Goal: Task Accomplishment & Management: Use online tool/utility

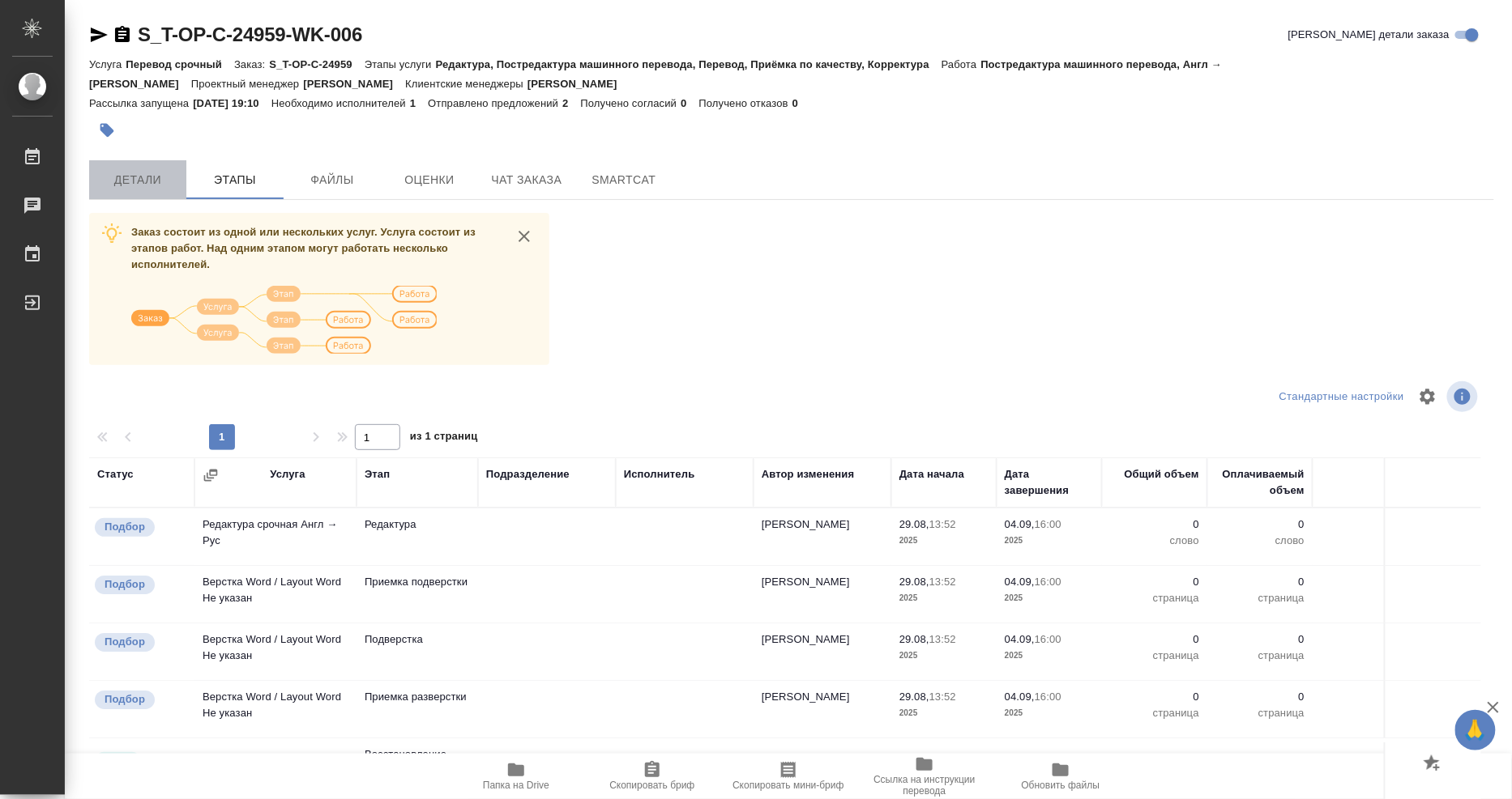
click at [125, 179] on span "Детали" at bounding box center [137, 180] width 78 height 20
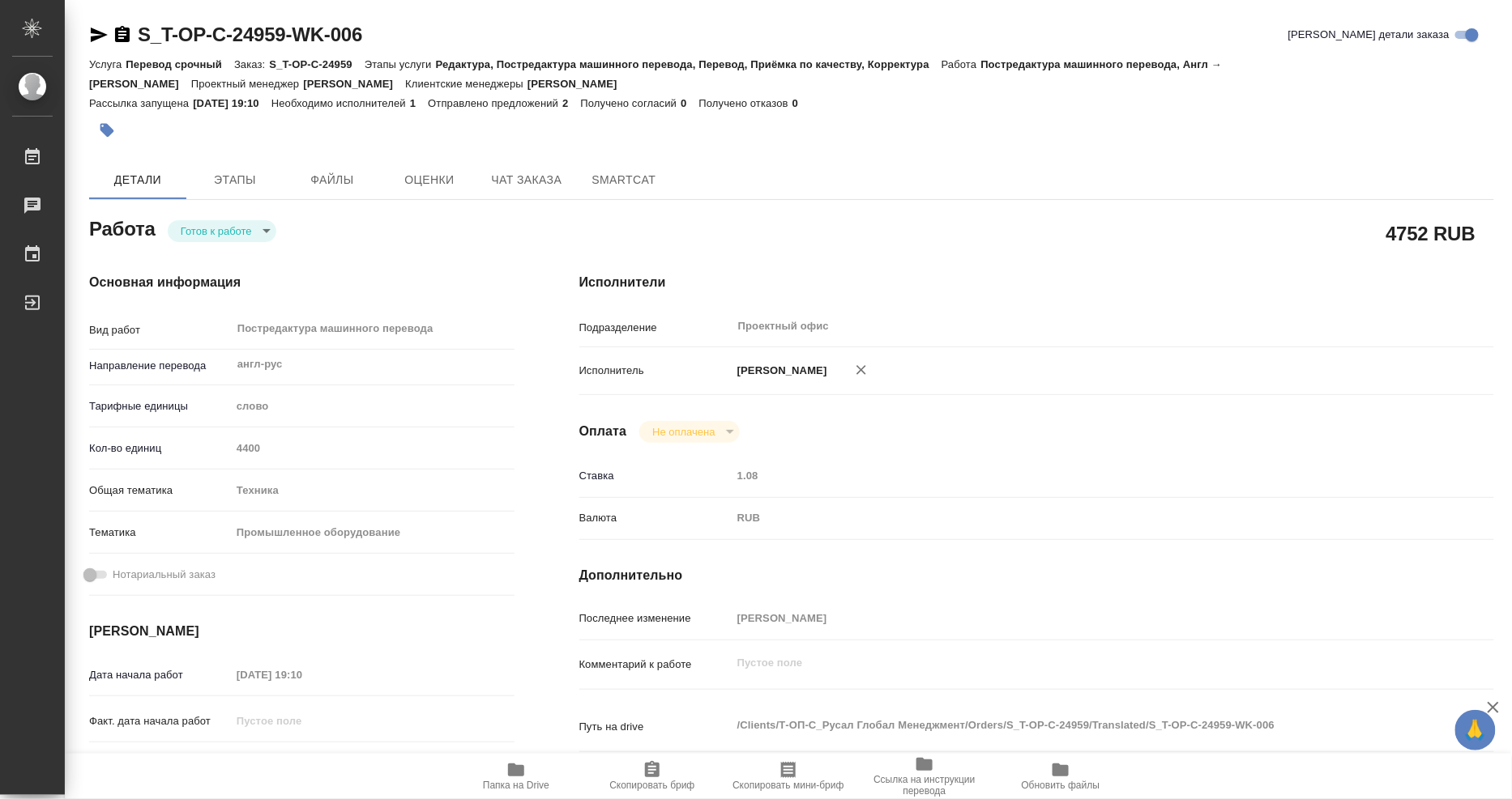
type textarea "x"
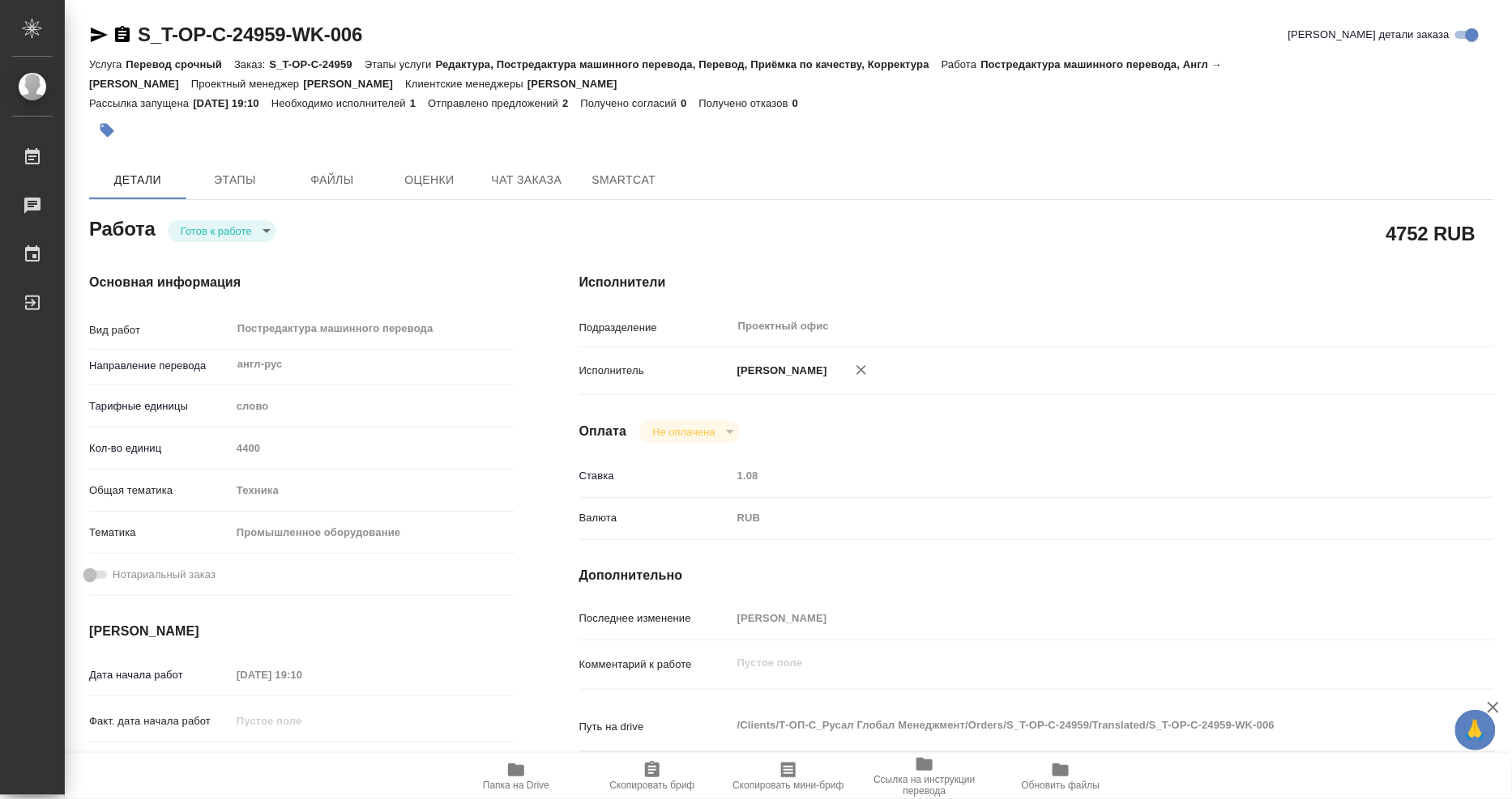
type textarea "x"
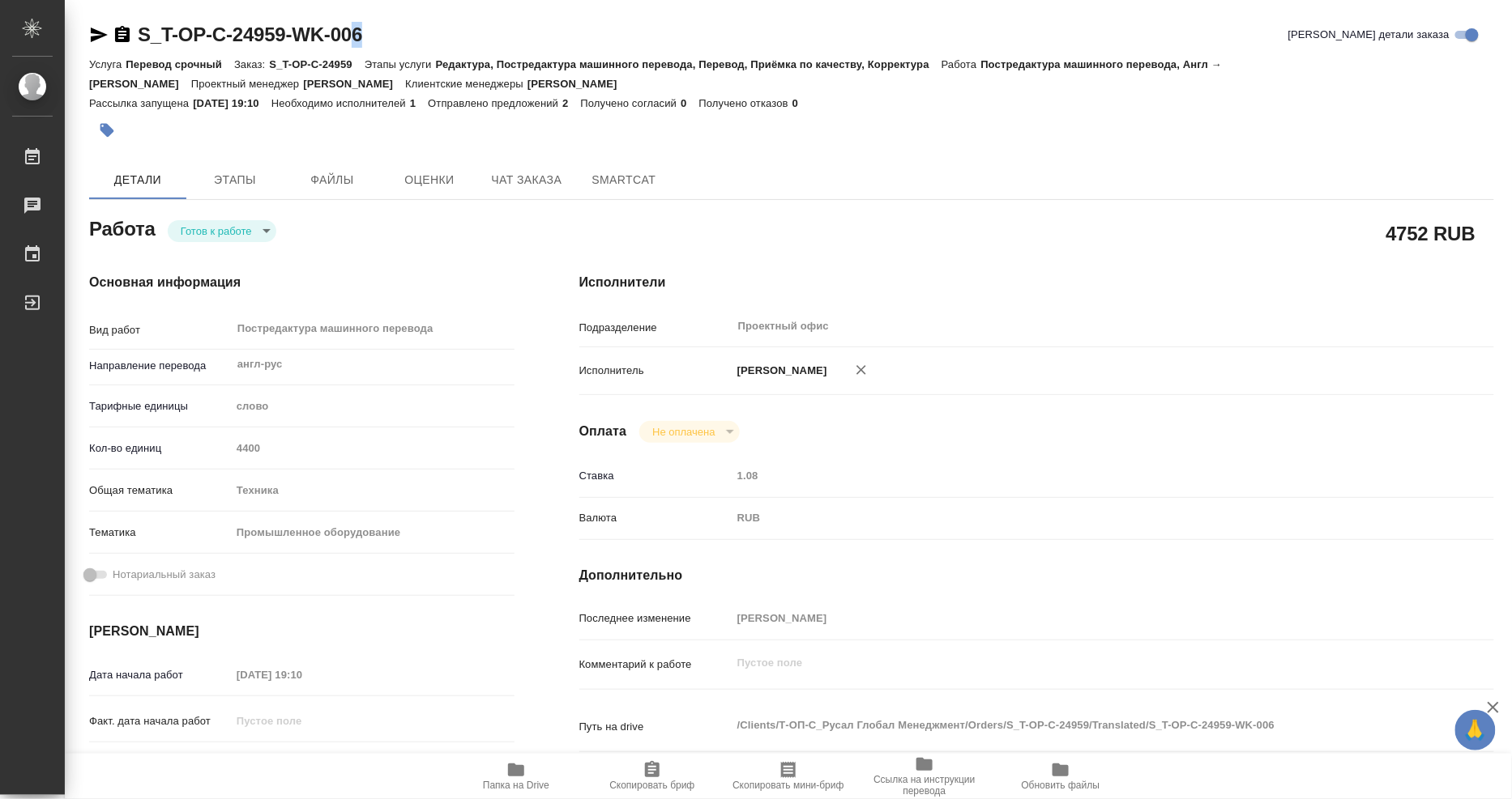
type textarea "x"
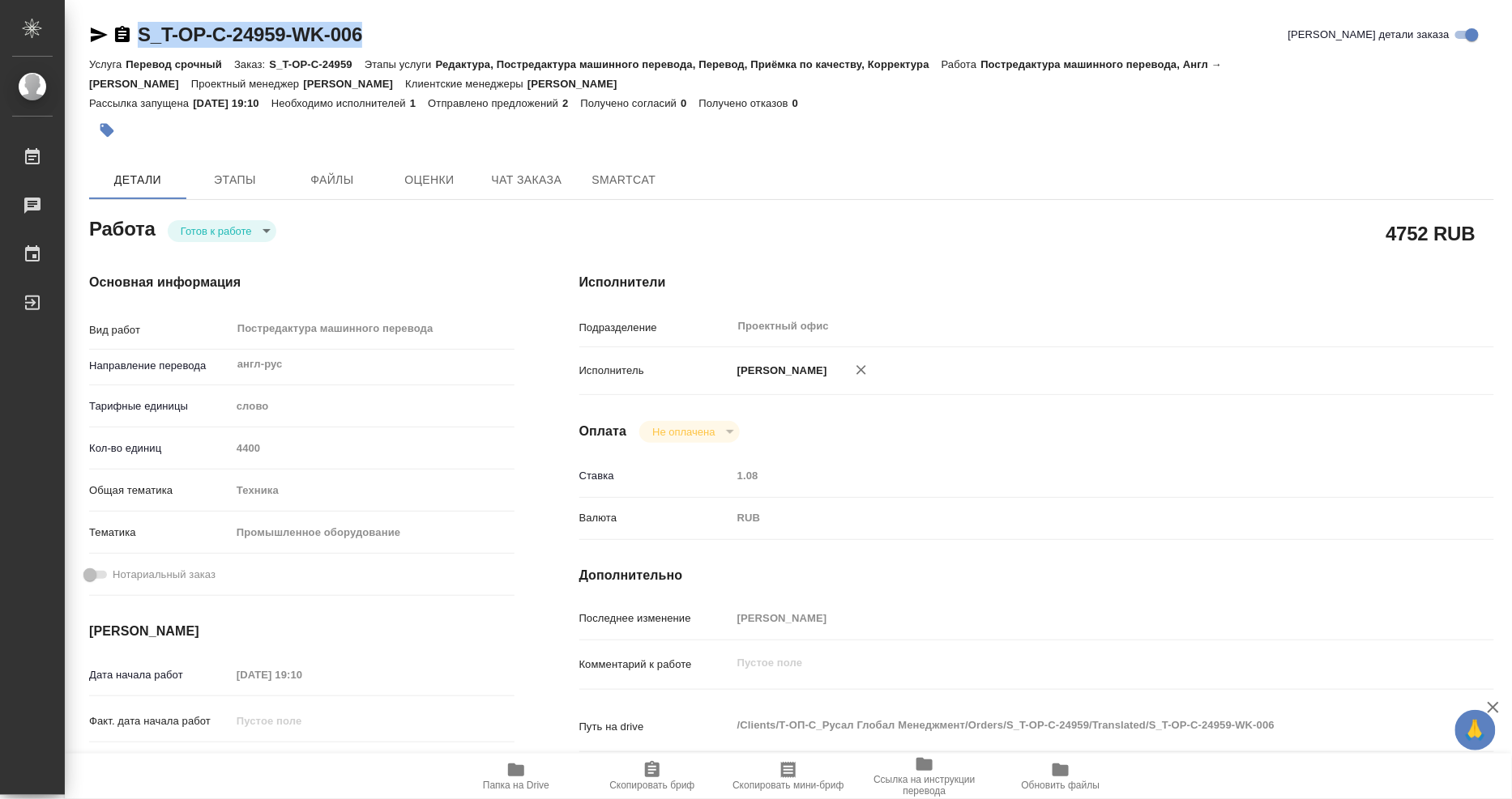
drag, startPoint x: 395, startPoint y: 29, endPoint x: 134, endPoint y: 26, distance: 261.0
click at [134, 26] on div "S_T-OP-C-24959-WK-006 Кратко детали заказа" at bounding box center [791, 34] width 1404 height 26
copy link "S_T-OP-C-24959-WK-006"
